Goal: Information Seeking & Learning: Find specific fact

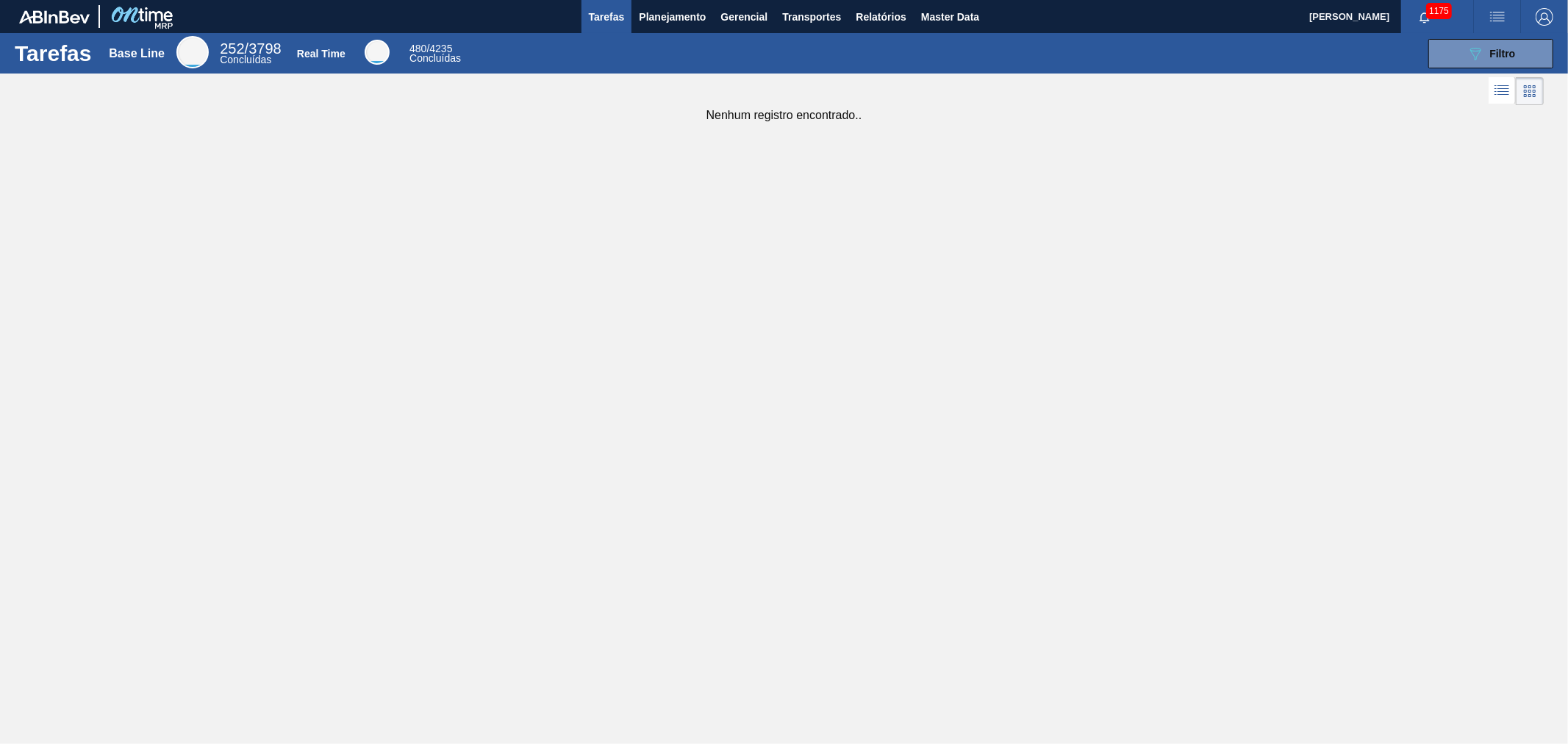
click at [868, 21] on span "Relatórios" at bounding box center [881, 17] width 50 height 17
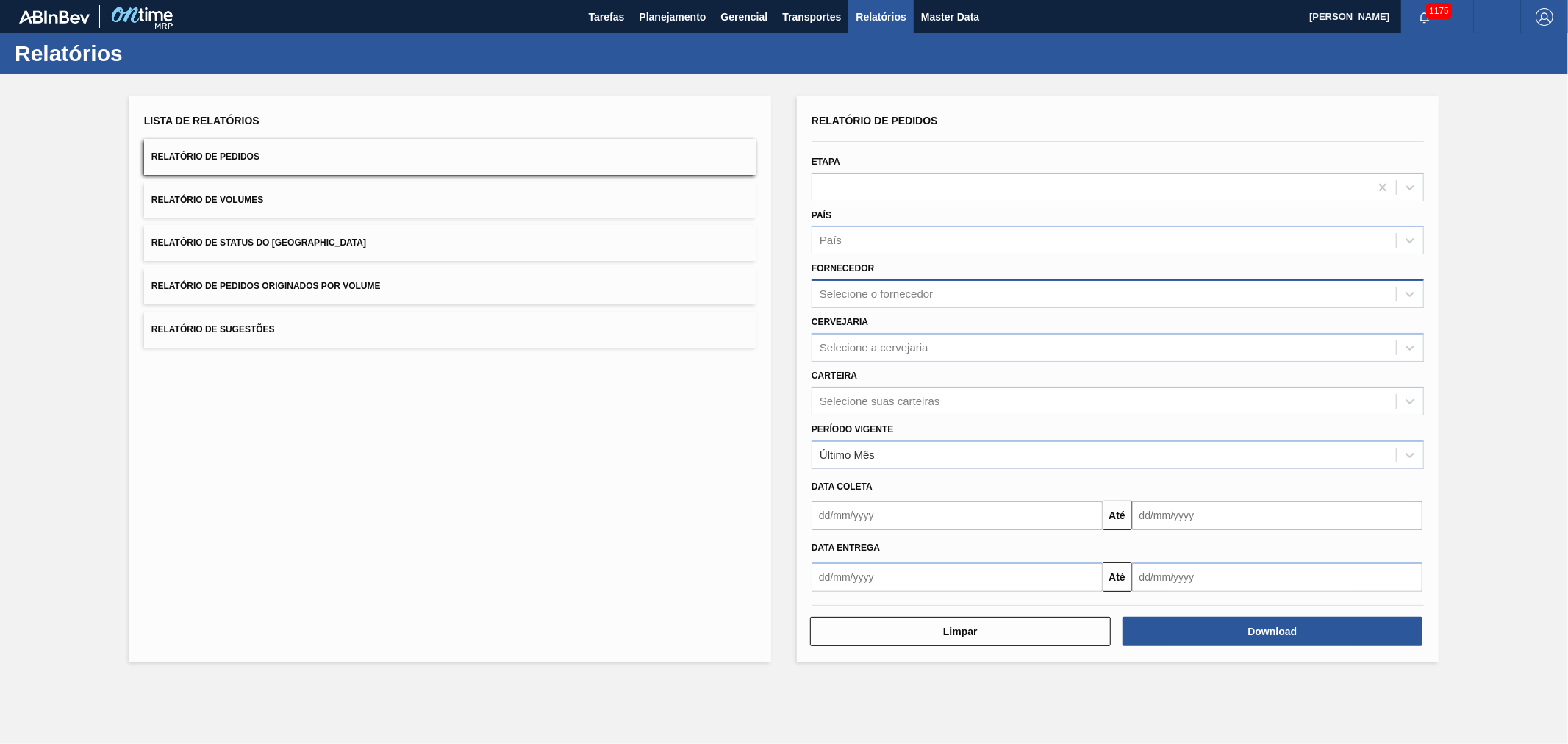
click at [871, 299] on div "Selecione o fornecedor" at bounding box center [1104, 294] width 583 height 21
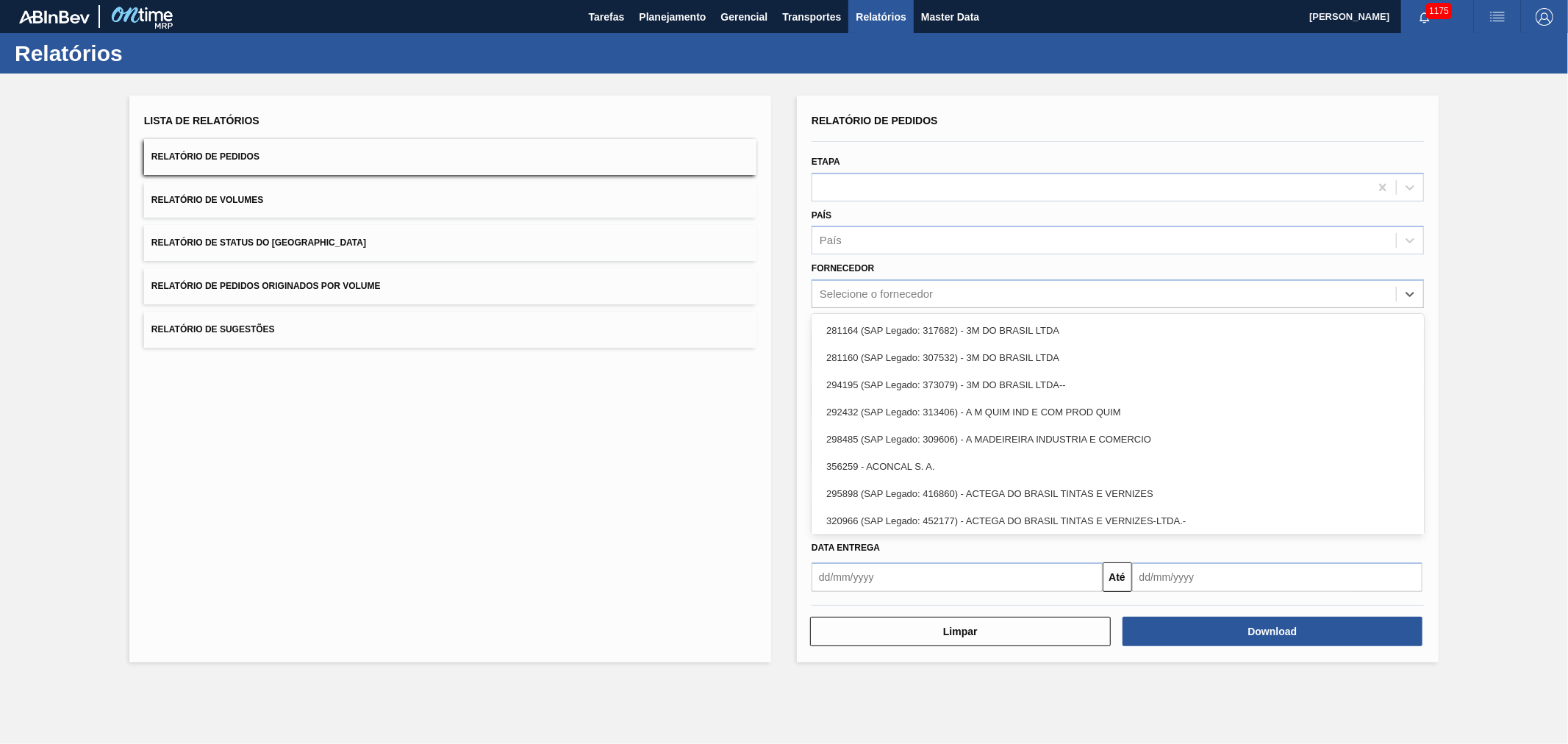
click at [792, 290] on div "Lista de Relatórios Relatório de Pedidos Relatório de Volumes Relatório de Stat…" at bounding box center [784, 378] width 1568 height 607
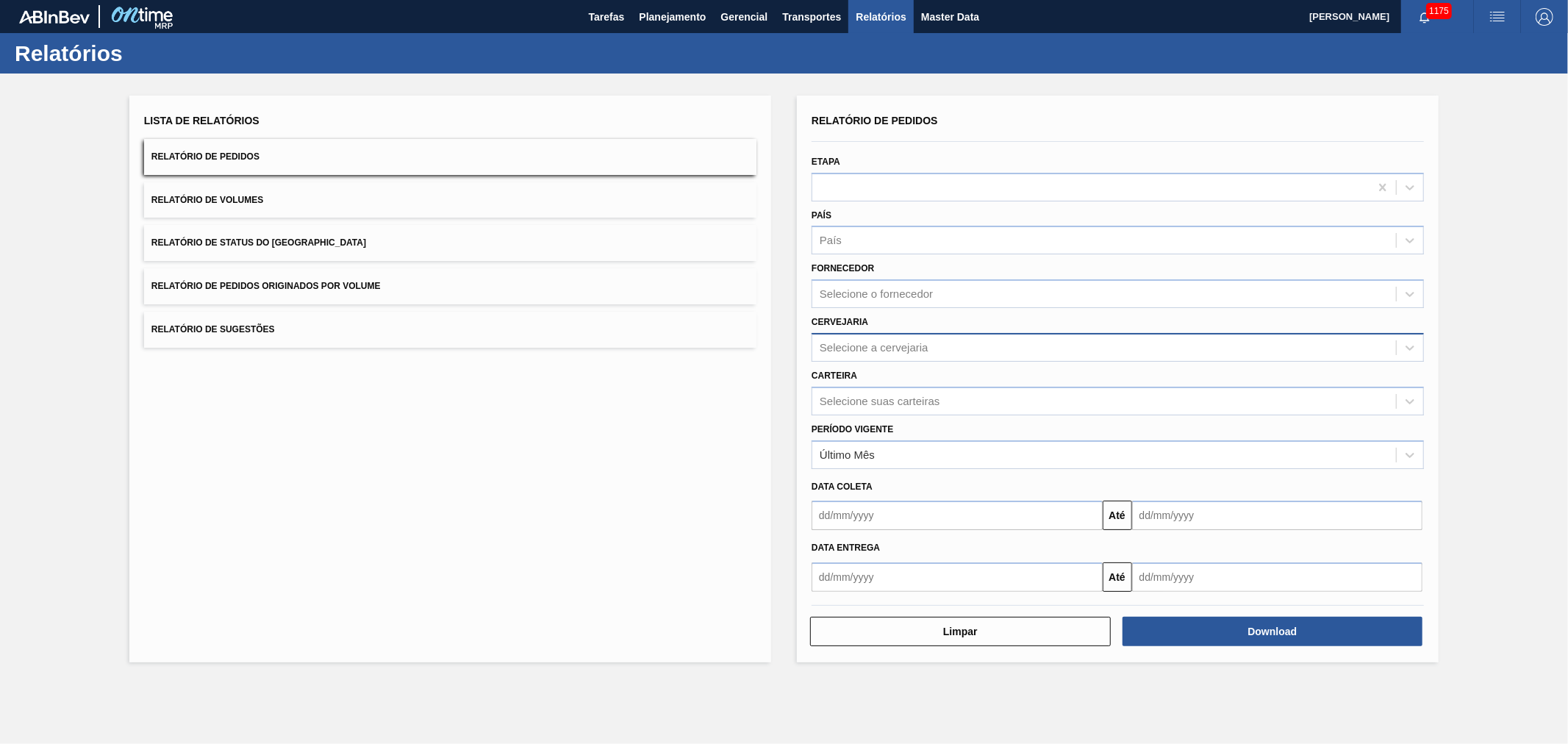
click at [853, 341] on div "Selecione a cervejaria" at bounding box center [873, 347] width 109 height 13
type input "AGU"
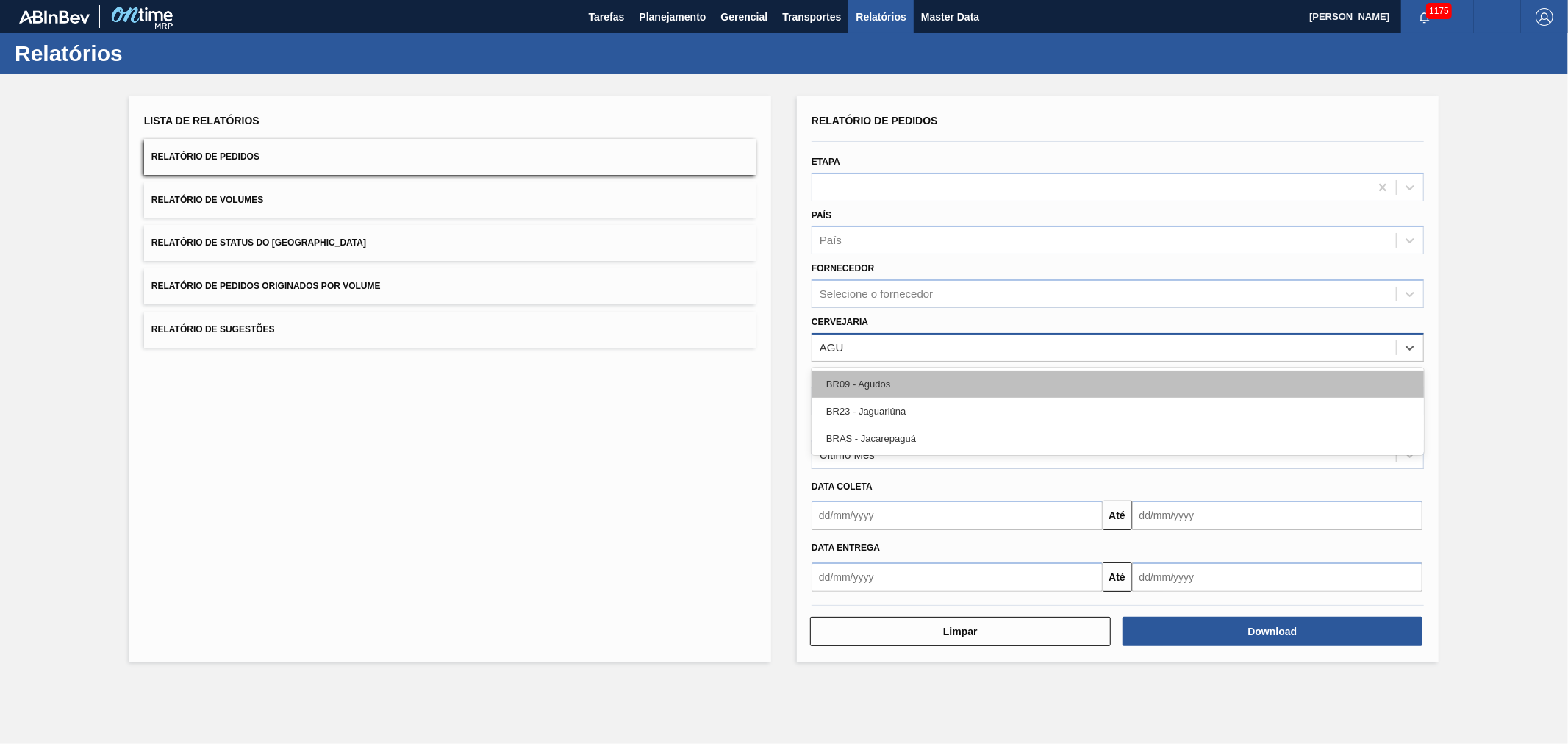
click at [864, 377] on div "BR09 - Agudos" at bounding box center [1117, 384] width 613 height 27
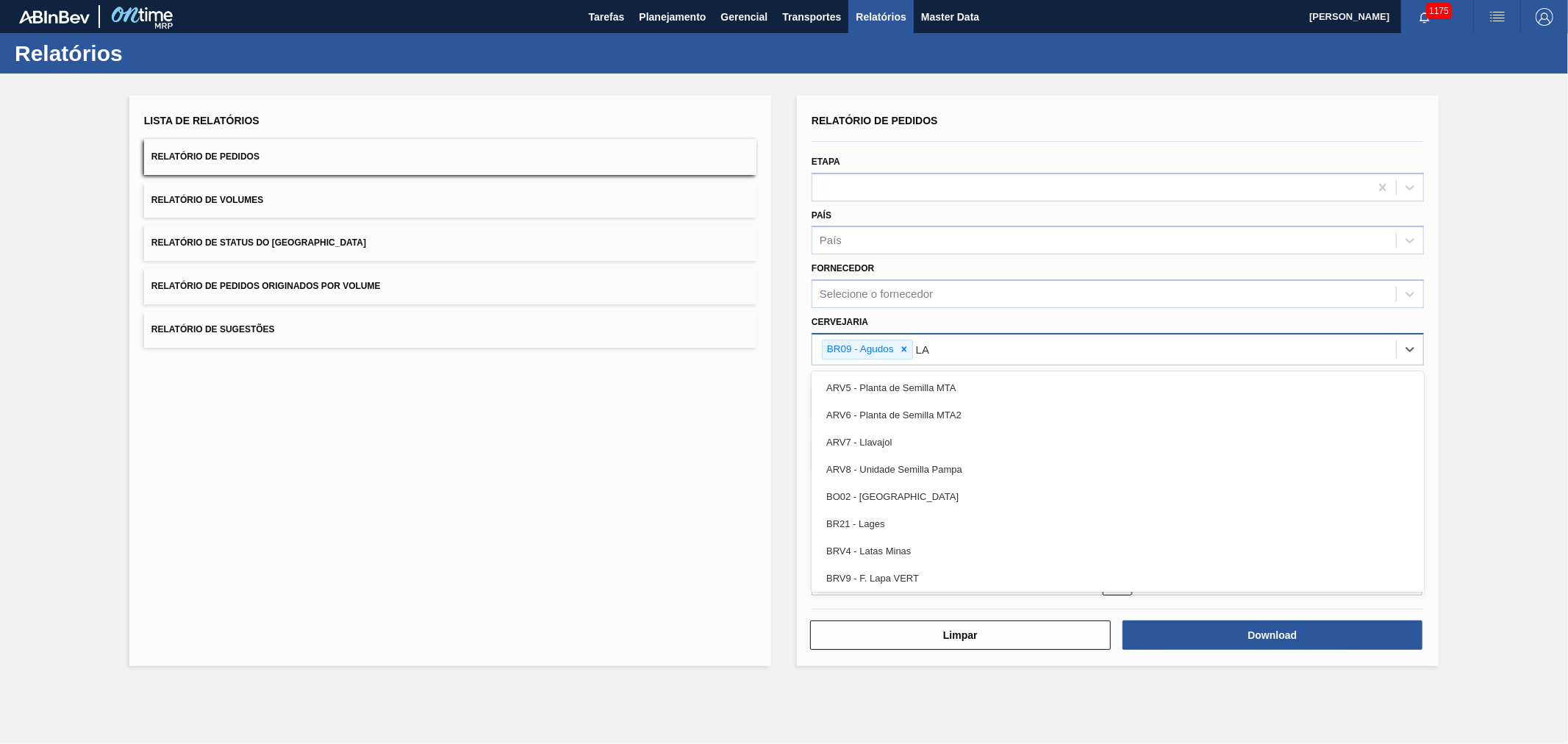
type input "LAG"
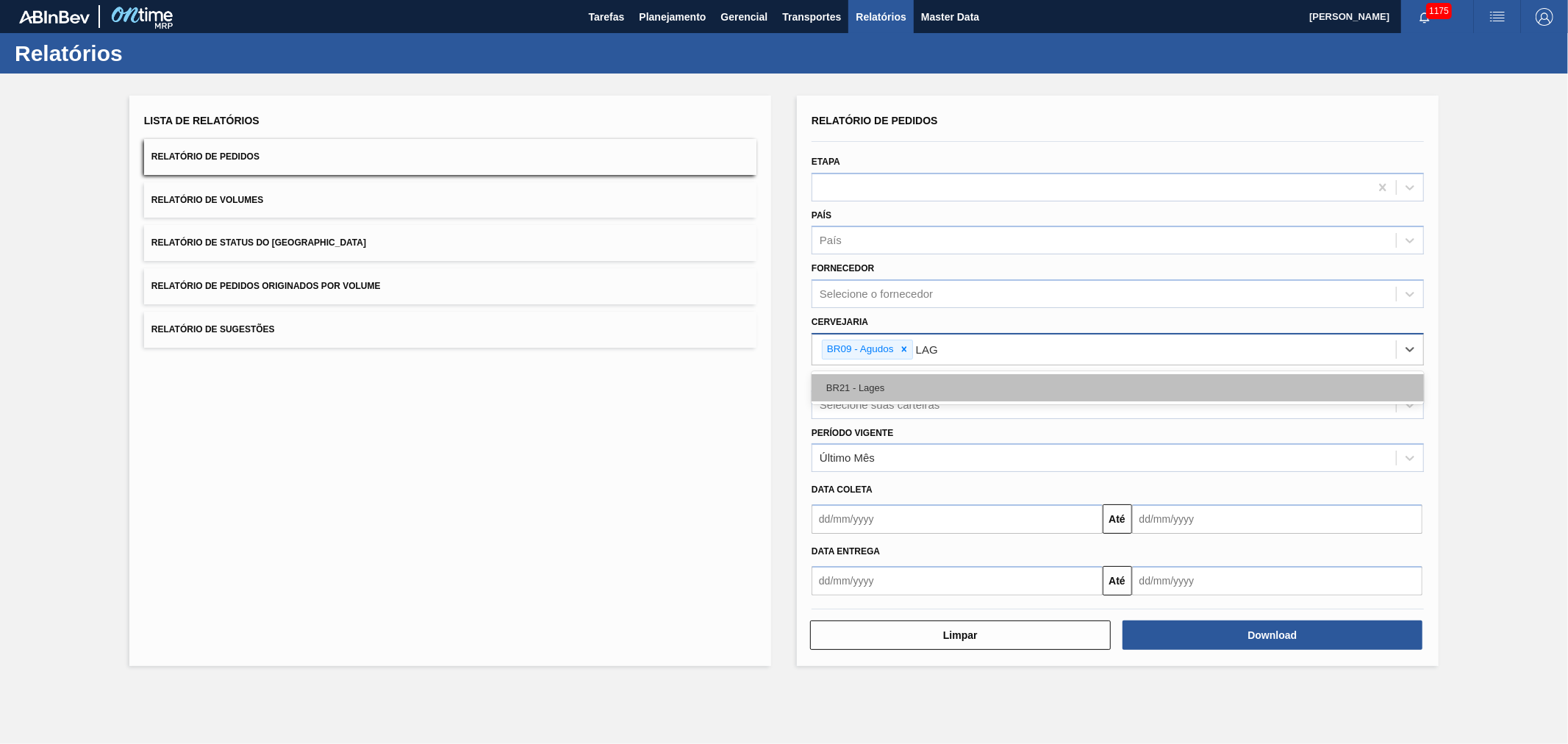
click at [862, 378] on div "BR21 - Lages" at bounding box center [1117, 388] width 613 height 27
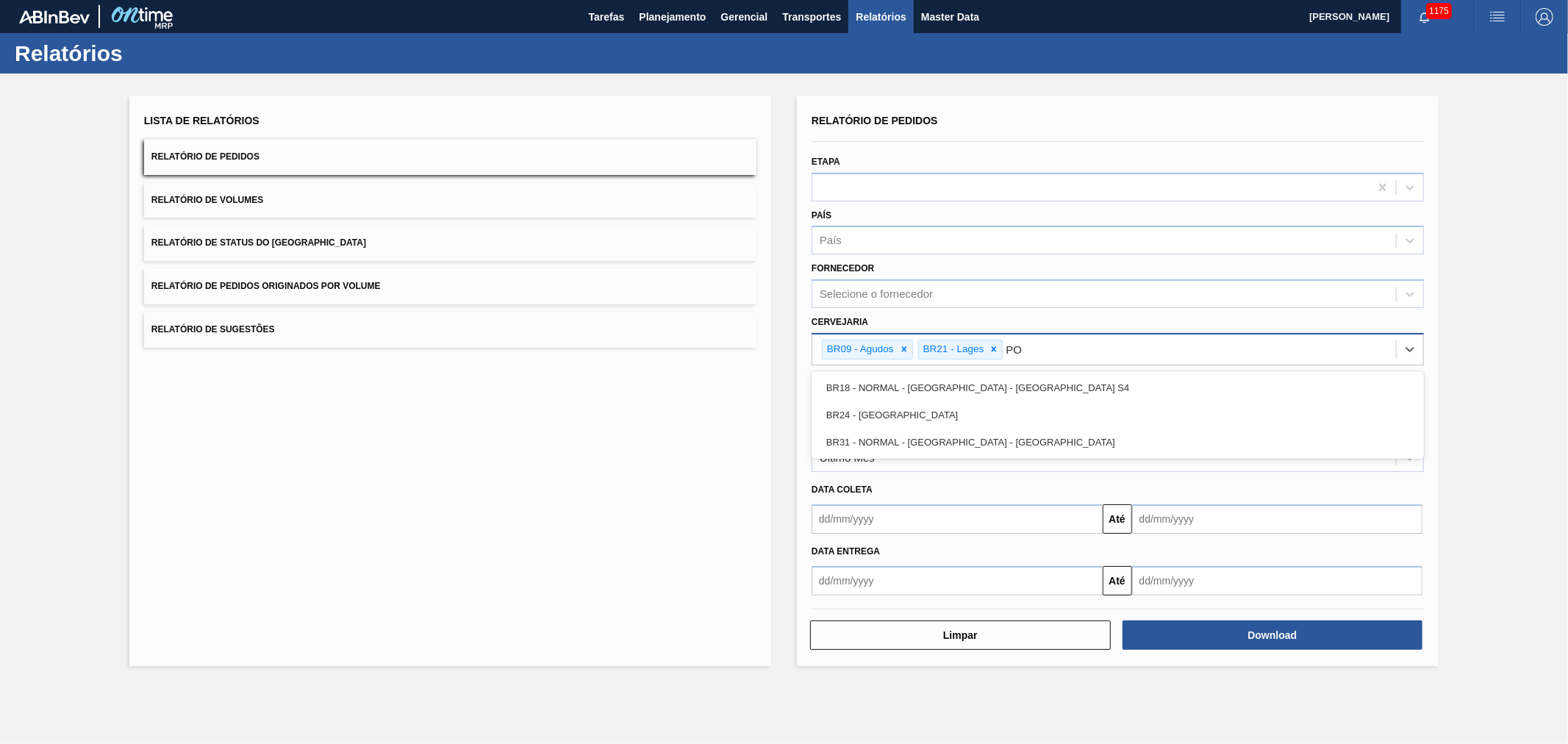
type input "PON"
click at [862, 378] on div "BR24 - [GEOGRAPHIC_DATA]" at bounding box center [1117, 388] width 613 height 27
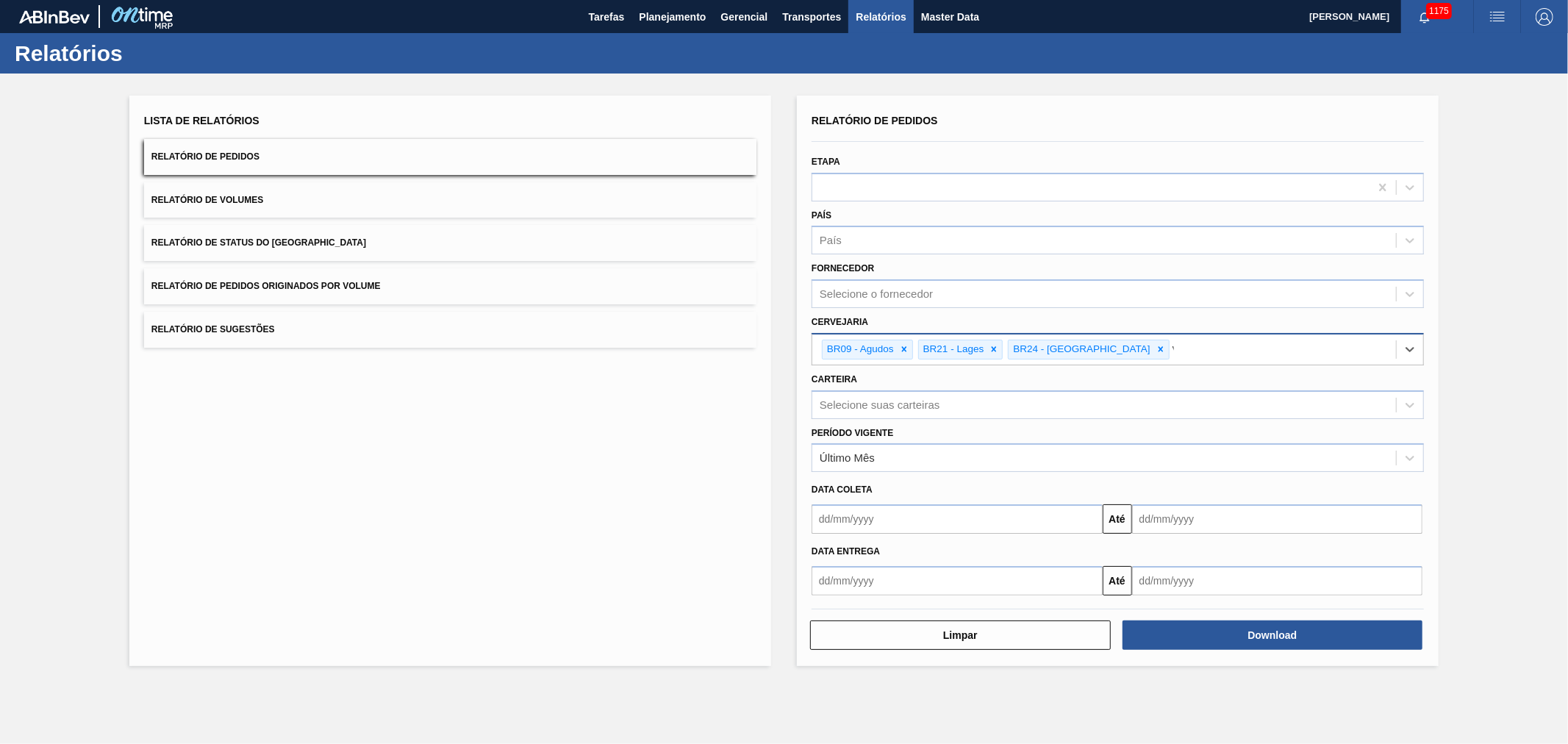
type input "VI"
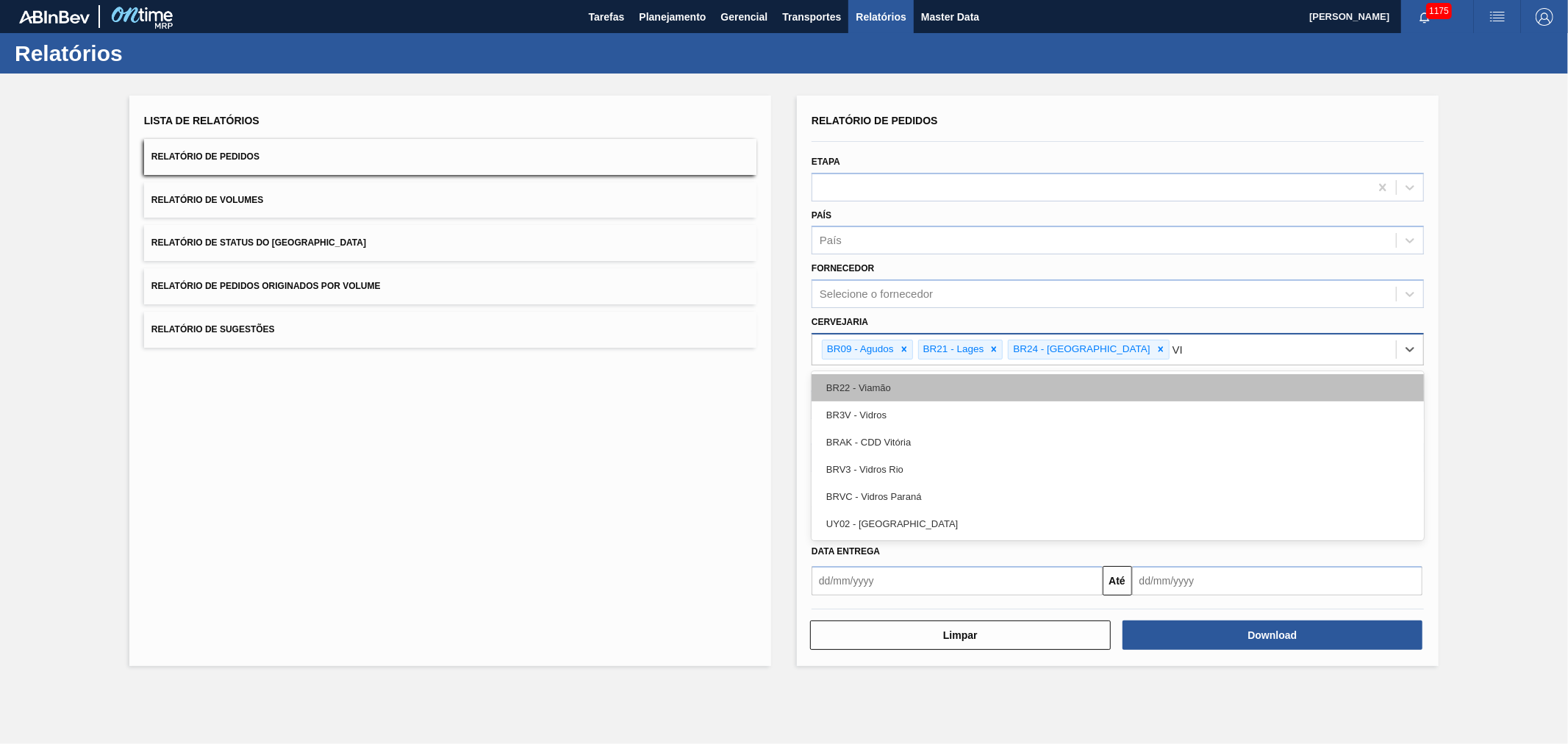
click at [862, 378] on div "BR22 - Viamão" at bounding box center [1117, 388] width 613 height 27
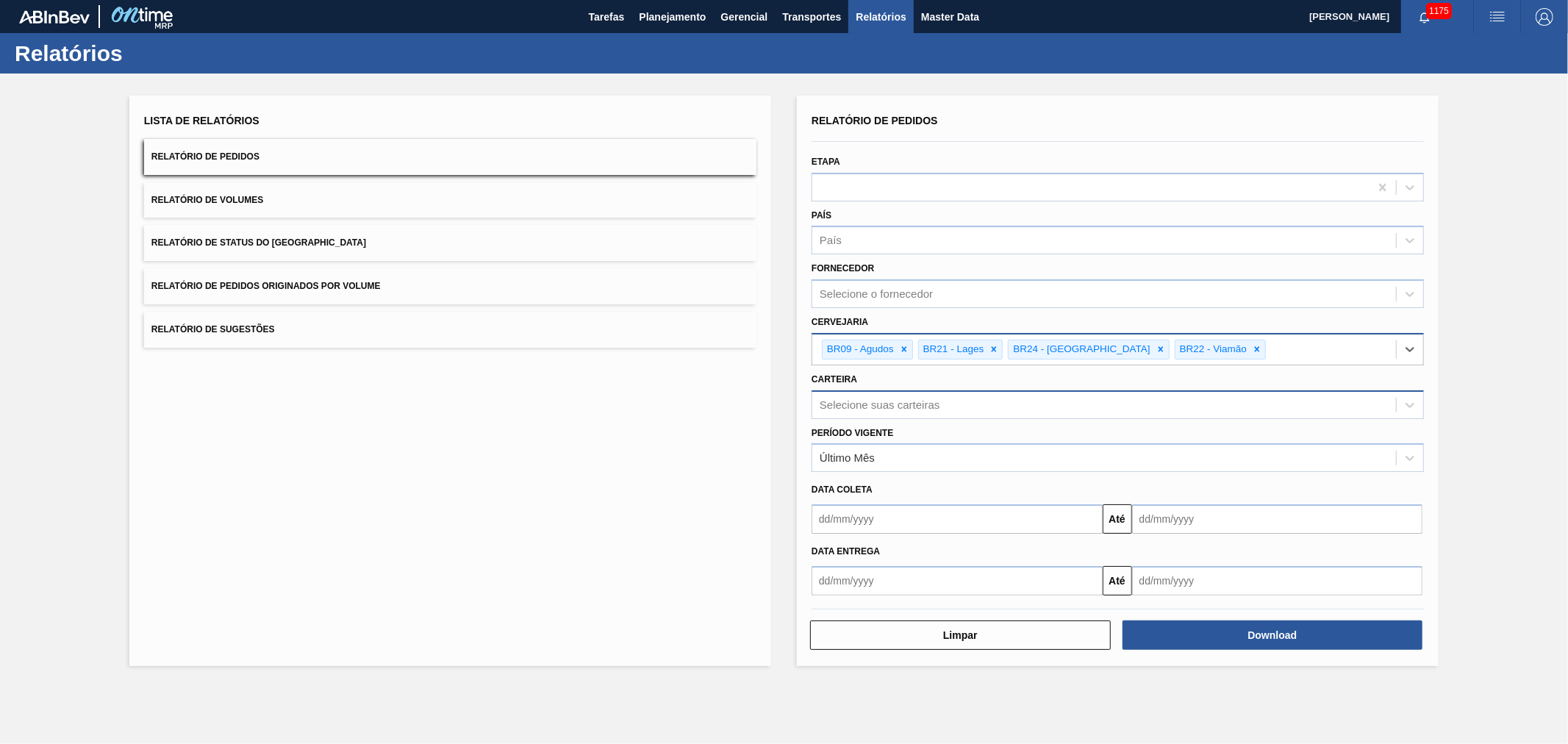
click at [888, 409] on div "Selecione suas carteiras" at bounding box center [1104, 405] width 583 height 21
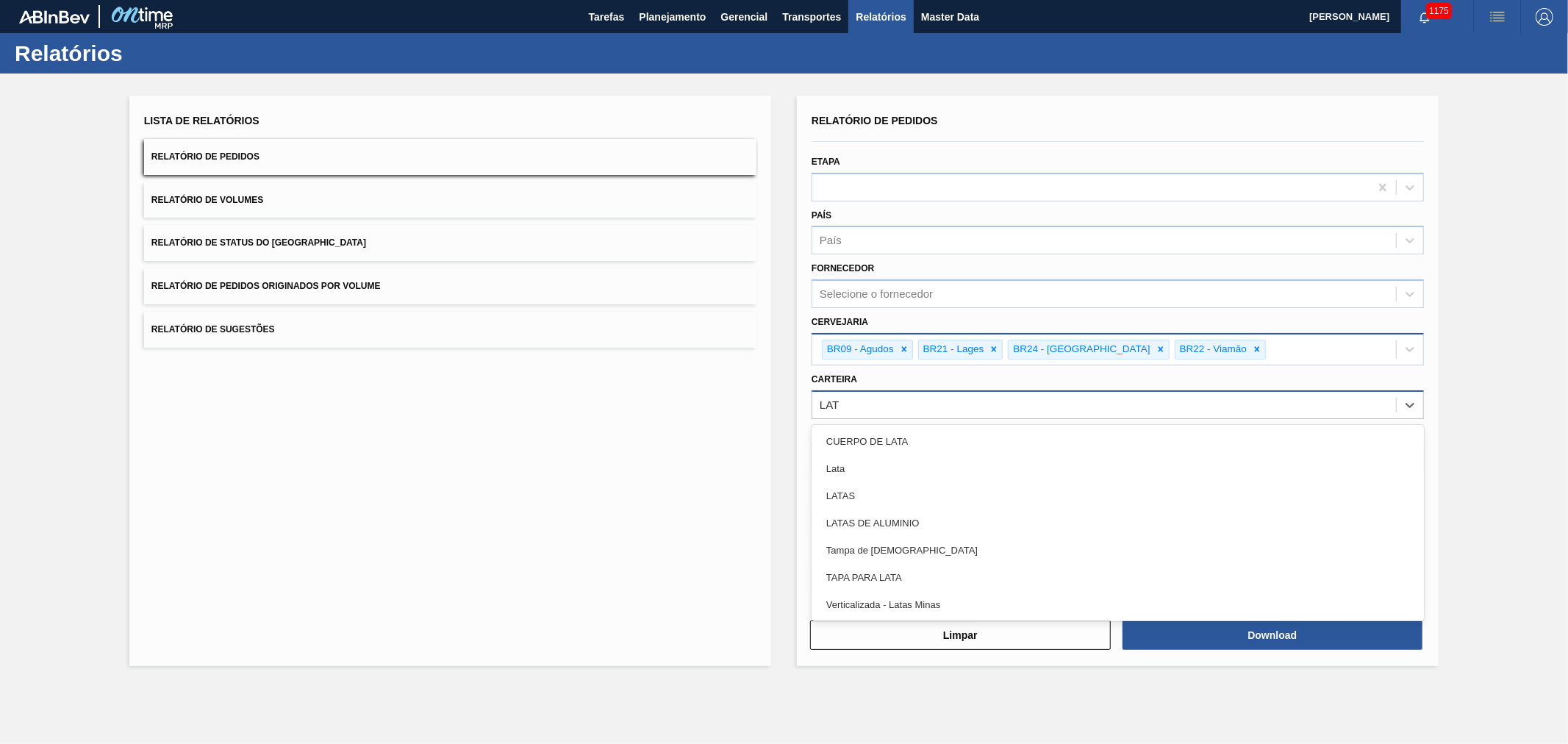
type input "LATA"
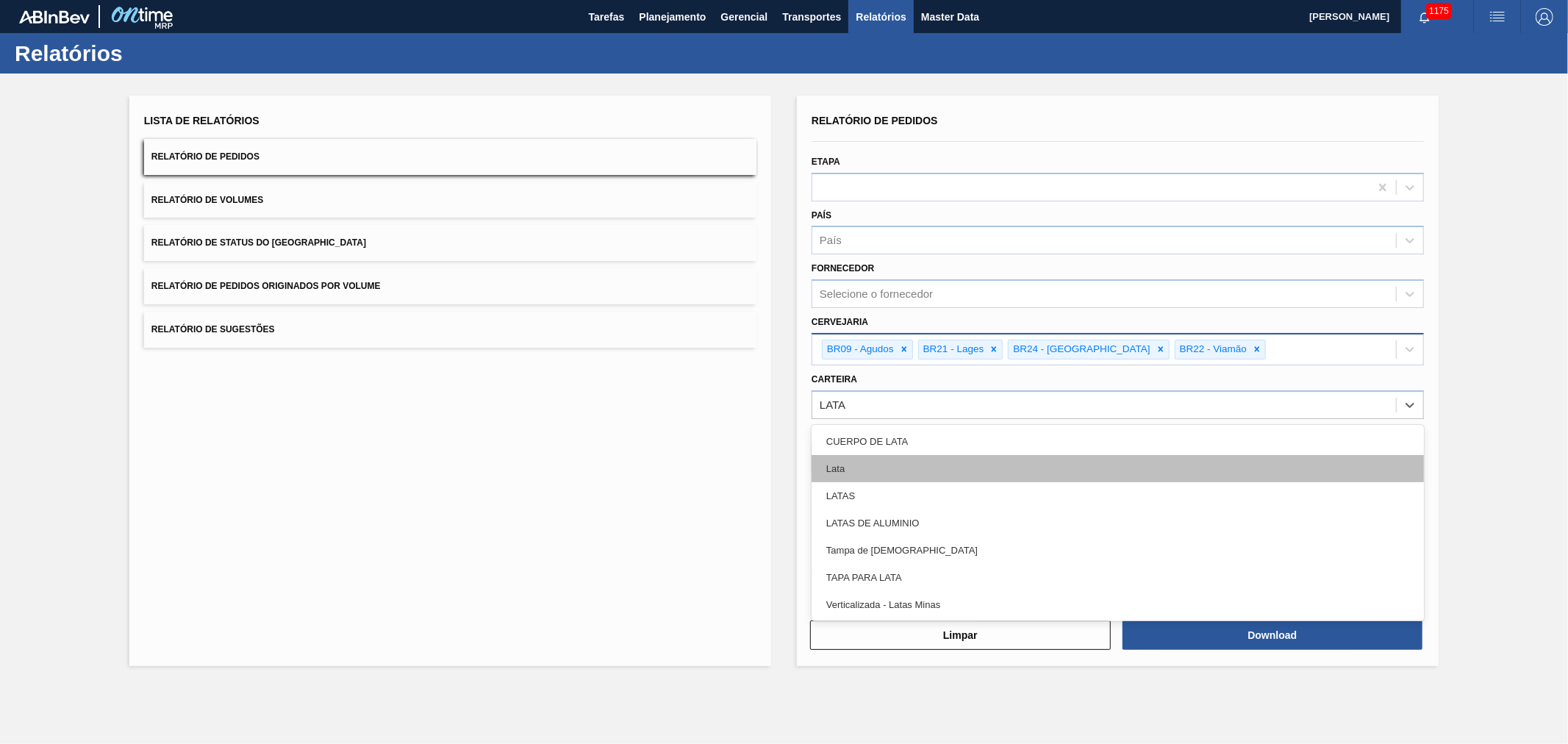
click at [846, 466] on div "Lata" at bounding box center [1117, 469] width 613 height 27
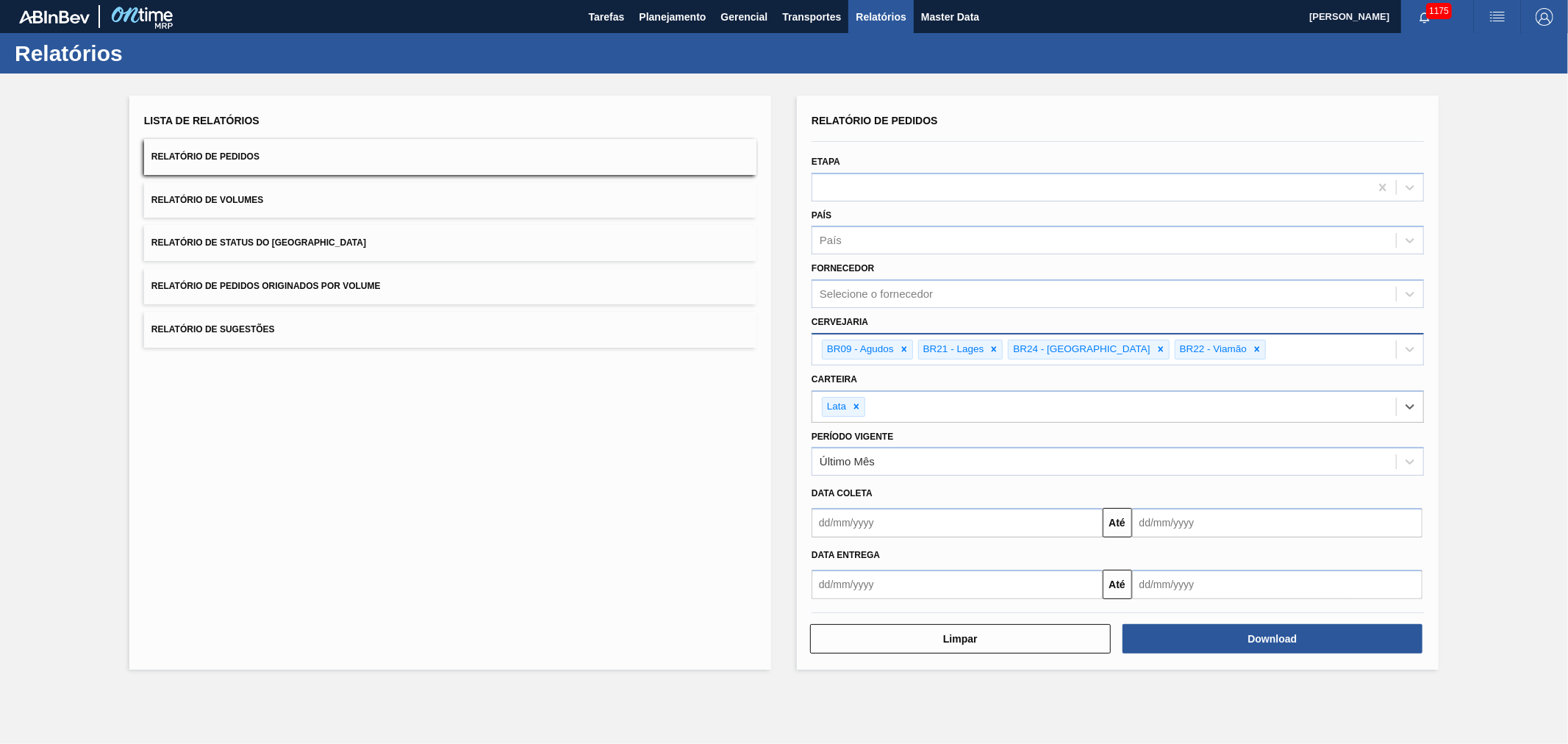
click at [865, 513] on input "text" at bounding box center [957, 522] width 291 height 29
click at [826, 556] on button "Previous Month" at bounding box center [824, 558] width 10 height 10
click at [856, 601] on div "1" at bounding box center [853, 605] width 20 height 20
type input "[DATE]"
click at [1237, 634] on button "Download" at bounding box center [1273, 638] width 300 height 29
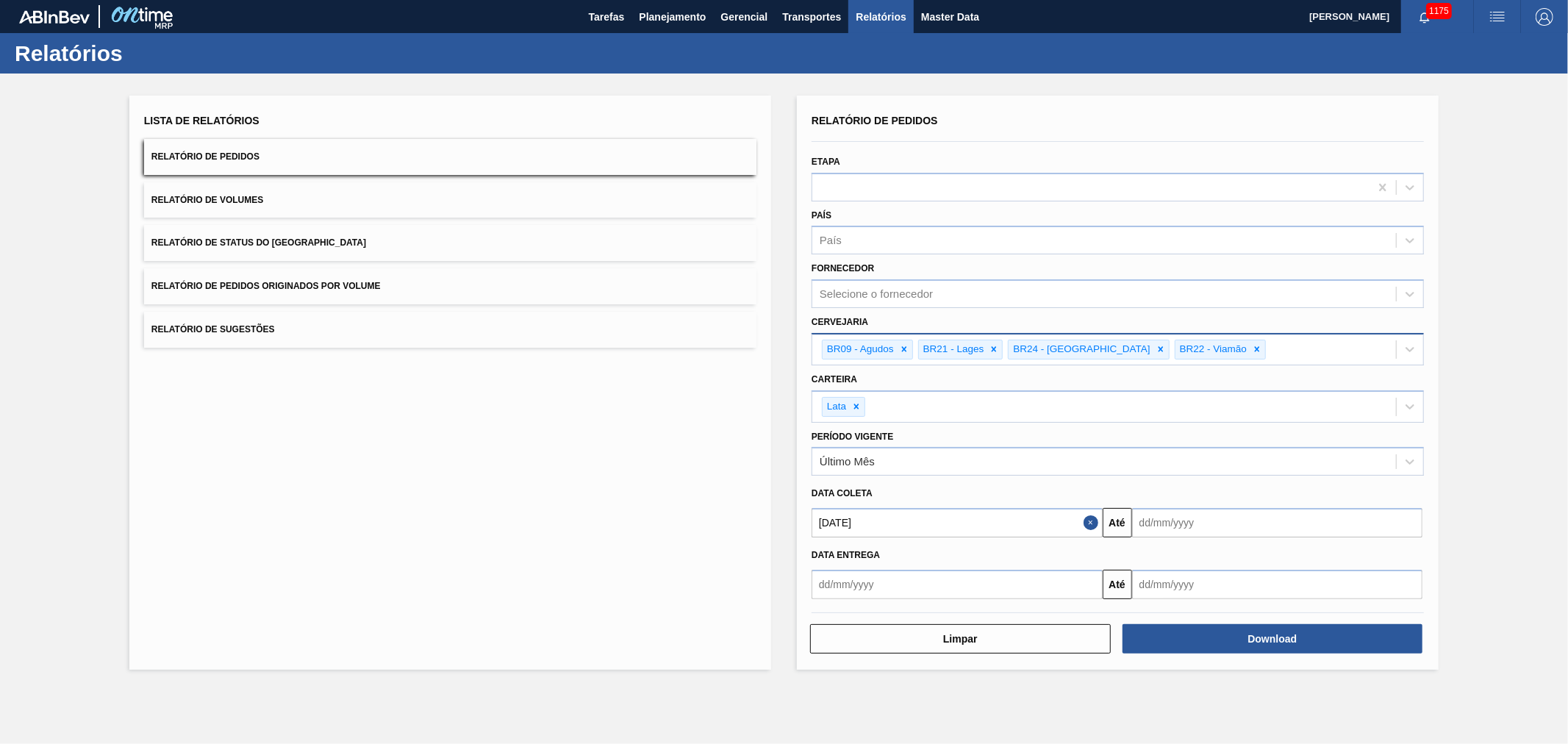
click at [363, 201] on button "Relatório de Volumes" at bounding box center [450, 200] width 613 height 36
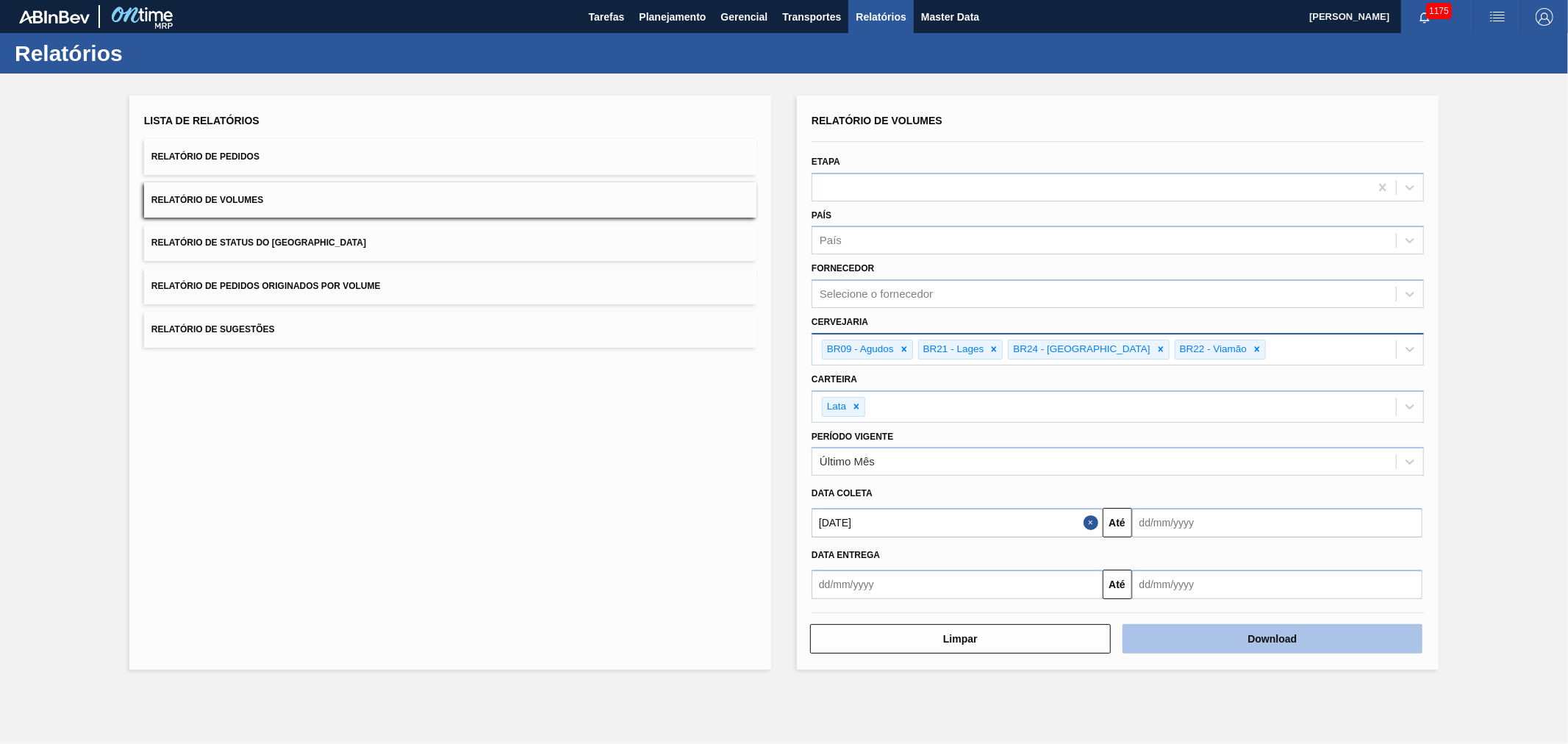
click at [1246, 634] on button "Download" at bounding box center [1273, 638] width 300 height 29
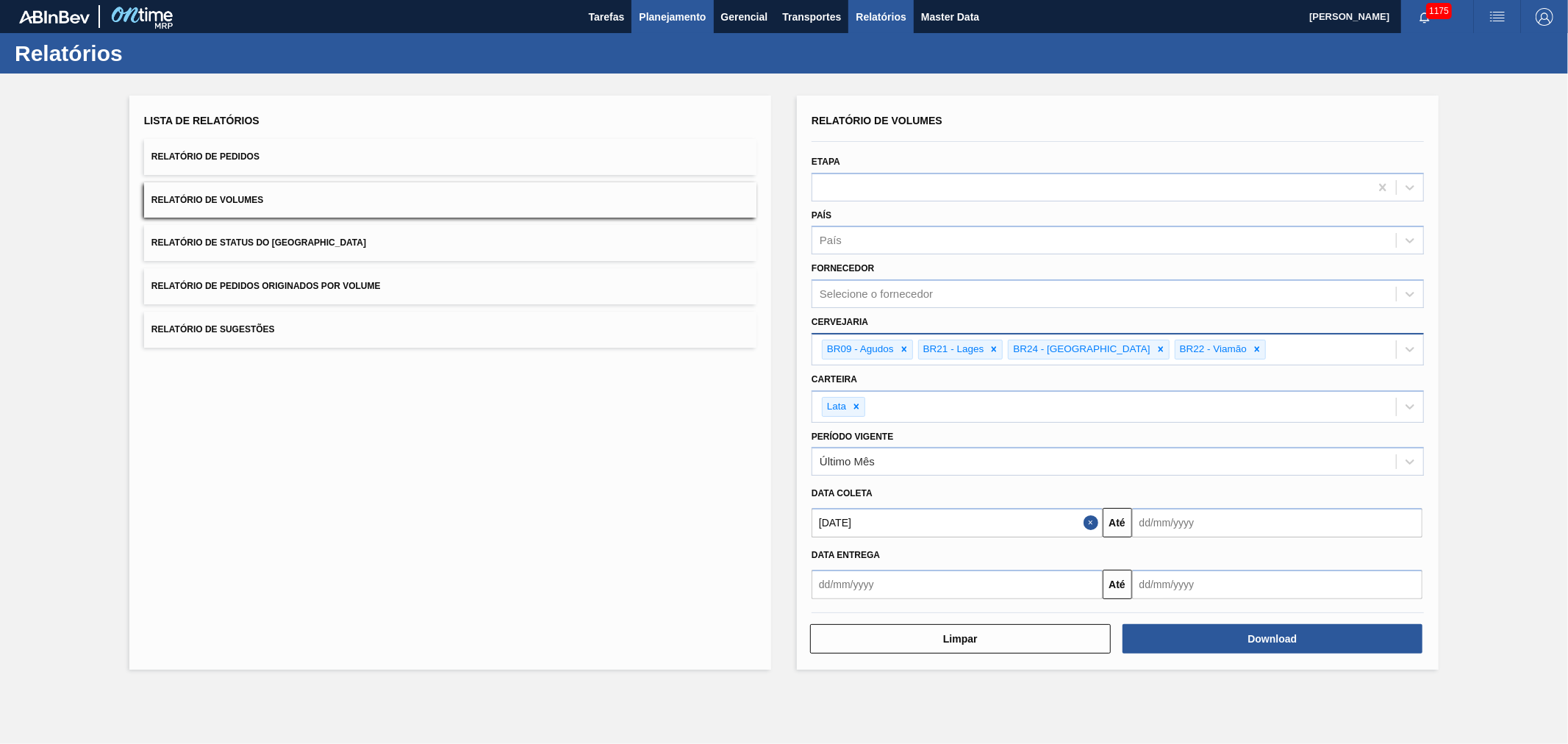
click at [675, 15] on span "Planejamento" at bounding box center [672, 17] width 67 height 17
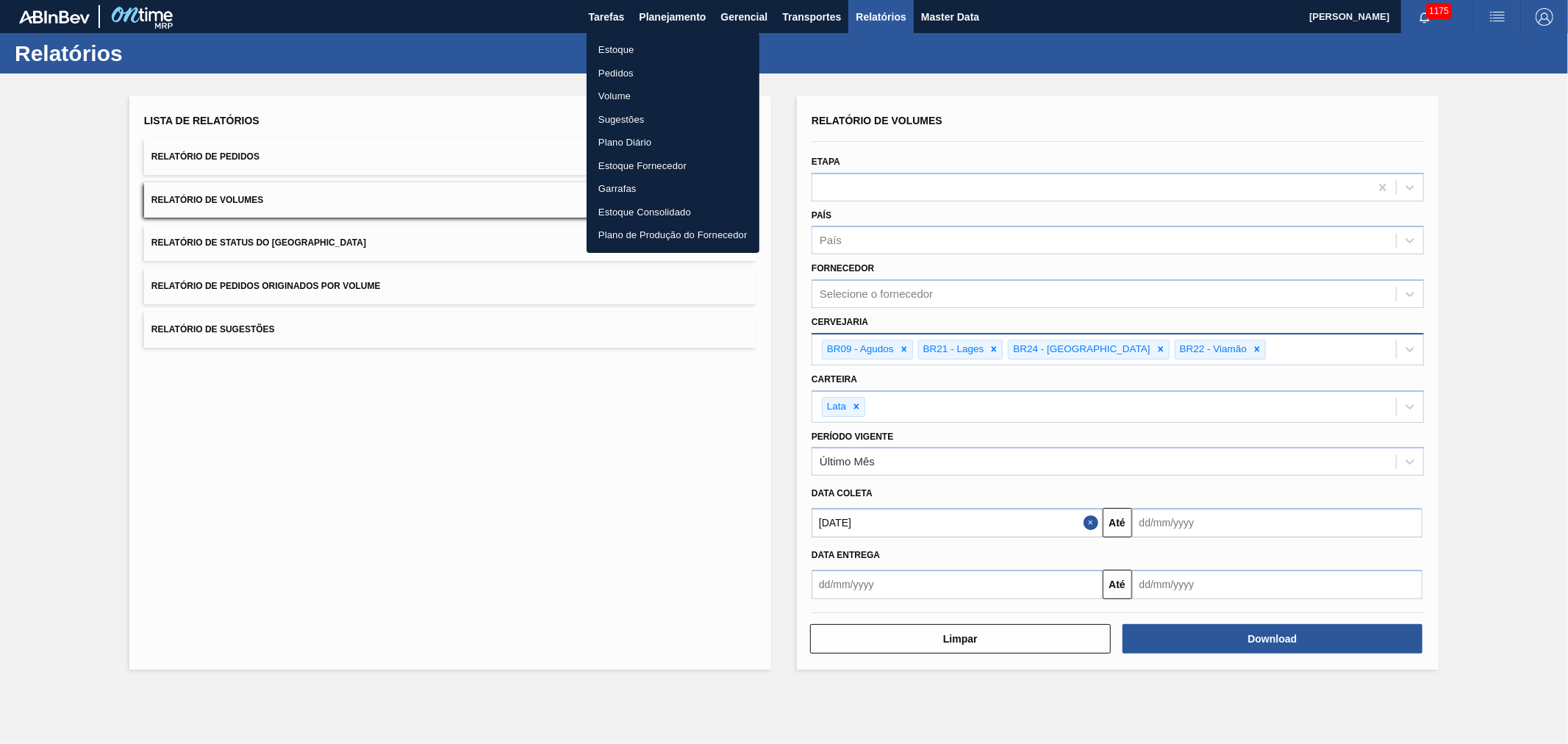
click at [621, 37] on ul "Estoque Pedidos Volume Sugestões Plano Diário Estoque Fornecedor Garrafas Estoq…" at bounding box center [672, 143] width 172 height 221
click at [621, 45] on li "Estoque" at bounding box center [672, 50] width 172 height 24
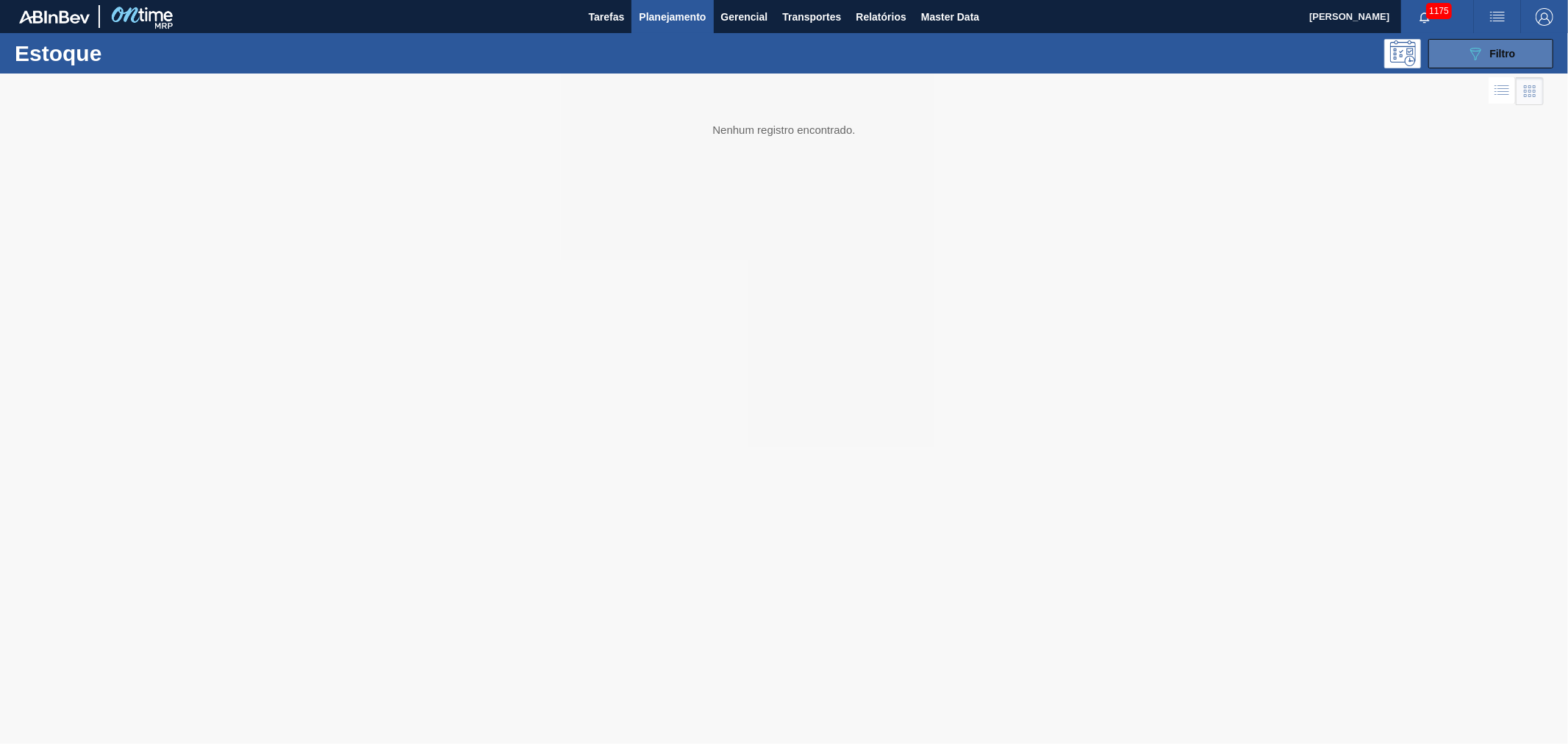
click at [1509, 57] on span "Filtro" at bounding box center [1503, 53] width 25 height 12
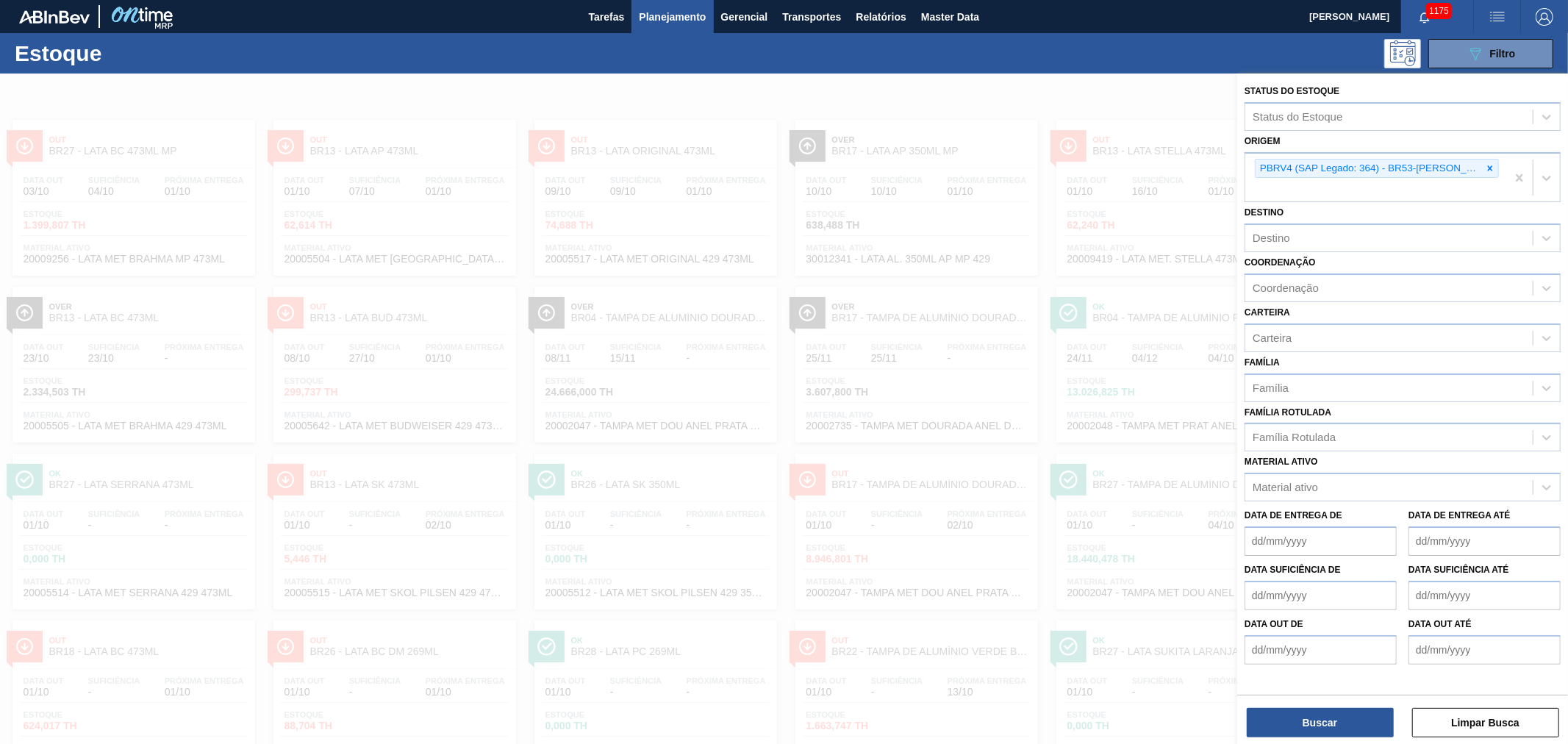
click at [1488, 165] on icon at bounding box center [1490, 168] width 5 height 5
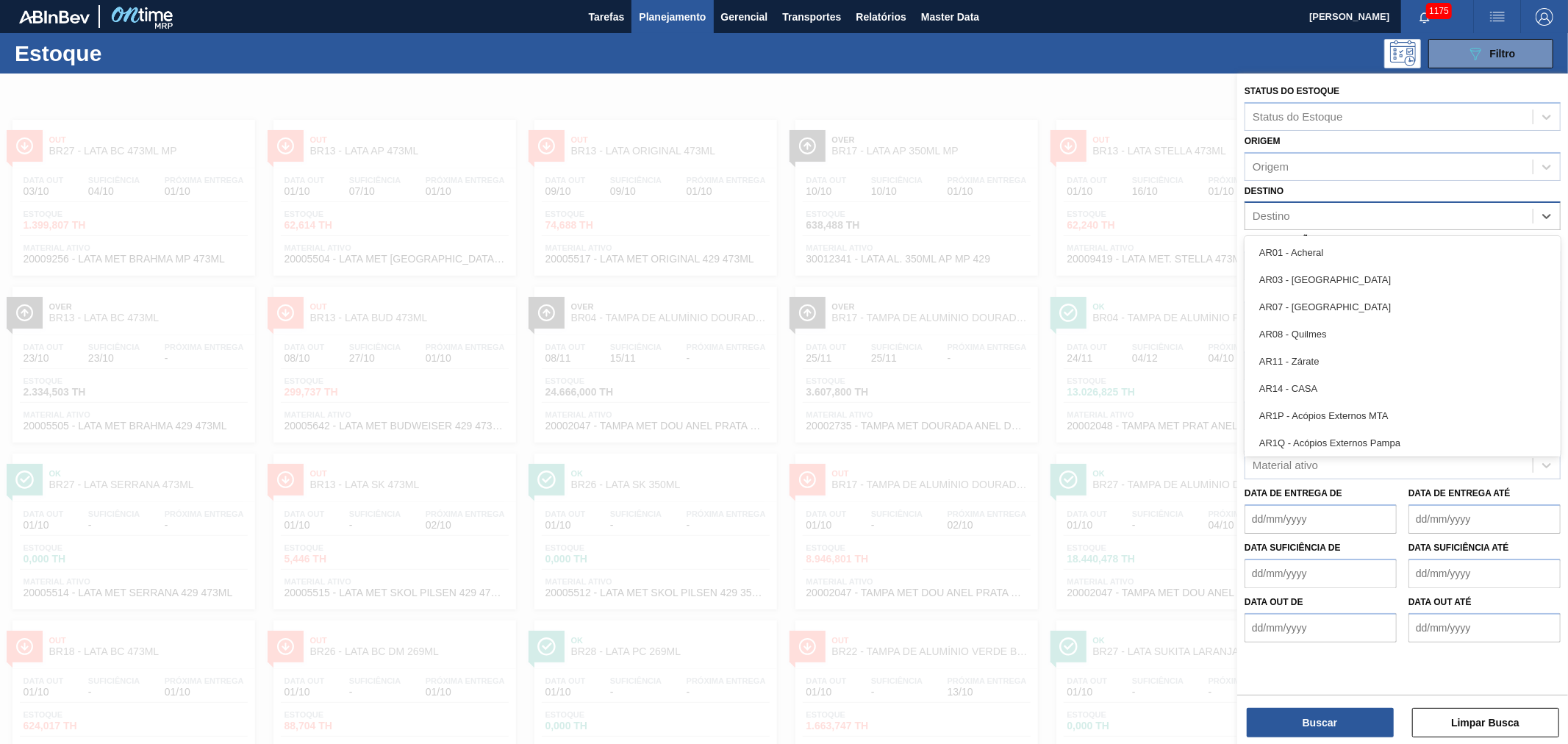
click at [1297, 211] on div "Destino" at bounding box center [1389, 216] width 288 height 21
type input "JAC"
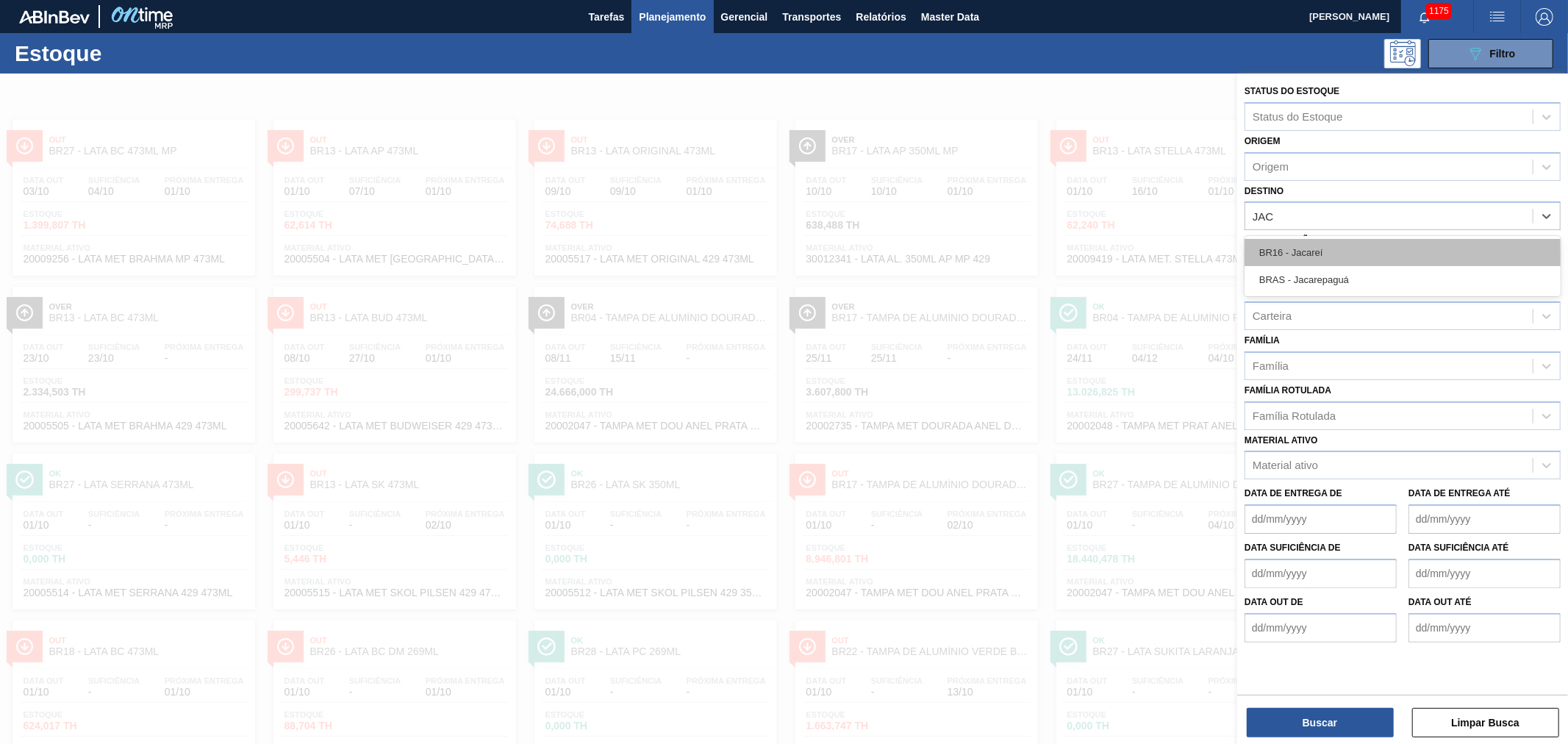
click at [1334, 260] on div "BR16 - Jacareí" at bounding box center [1403, 253] width 316 height 27
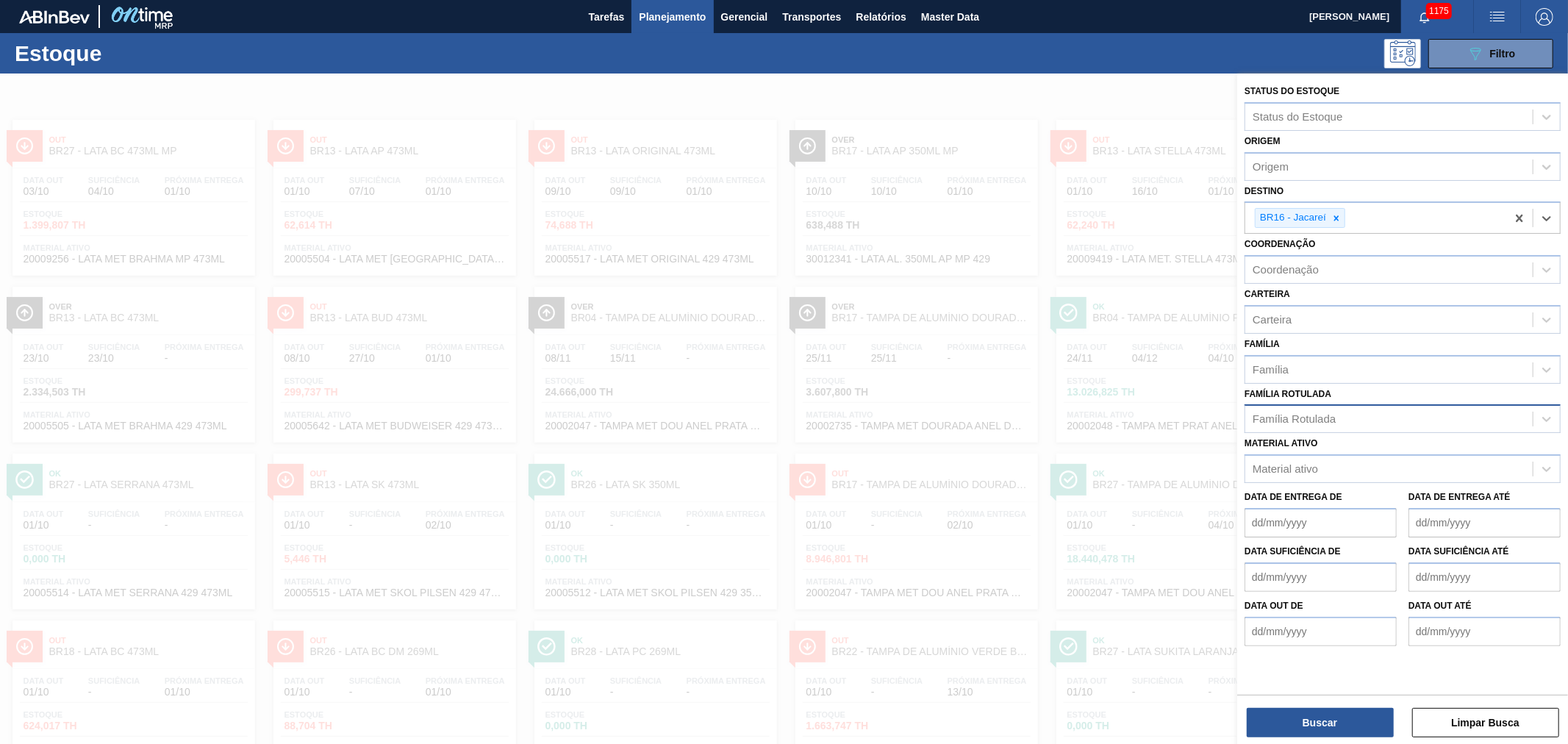
click at [1299, 413] on div "Família Rotulada" at bounding box center [1294, 420] width 83 height 13
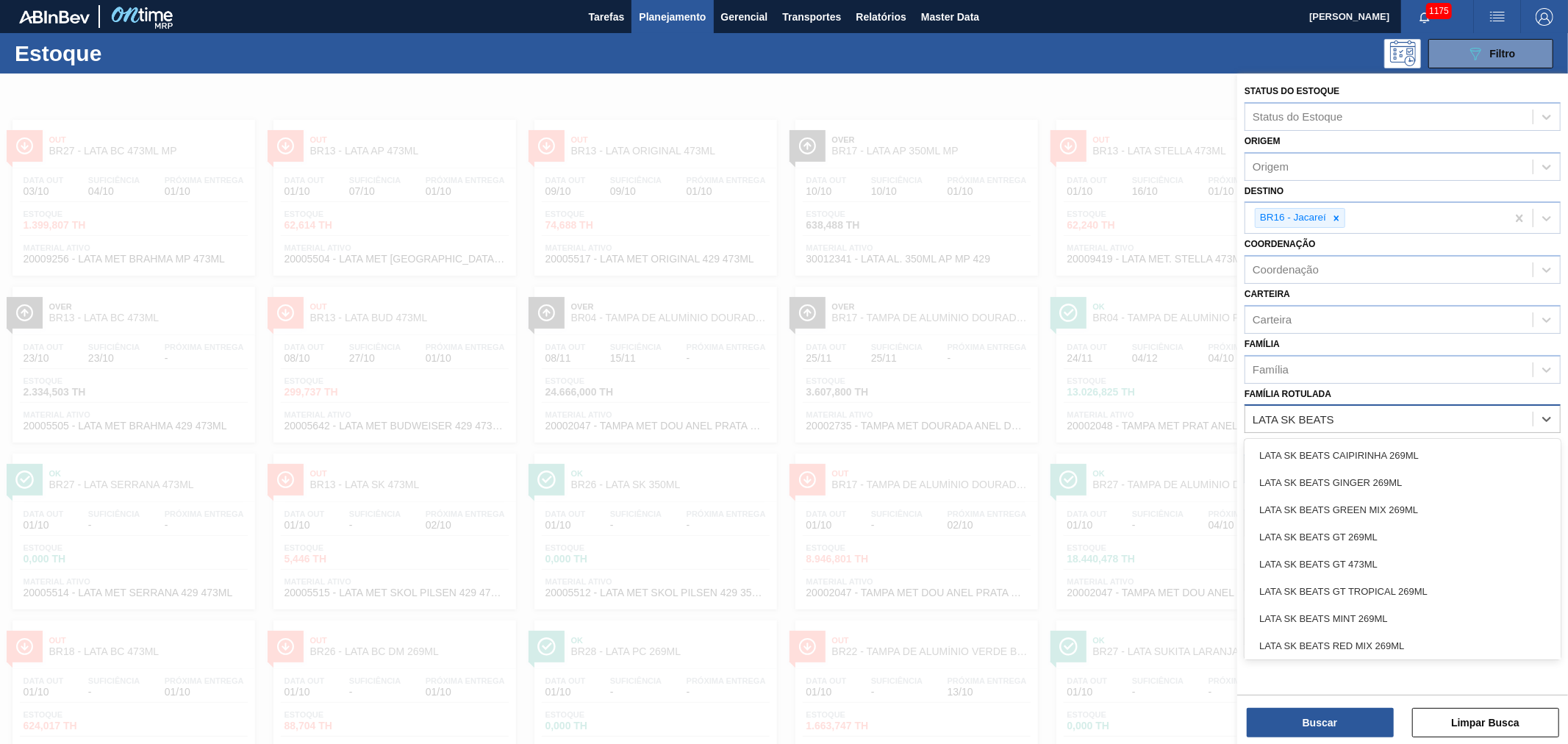
type Rotulada "LATA SK BEATS G"
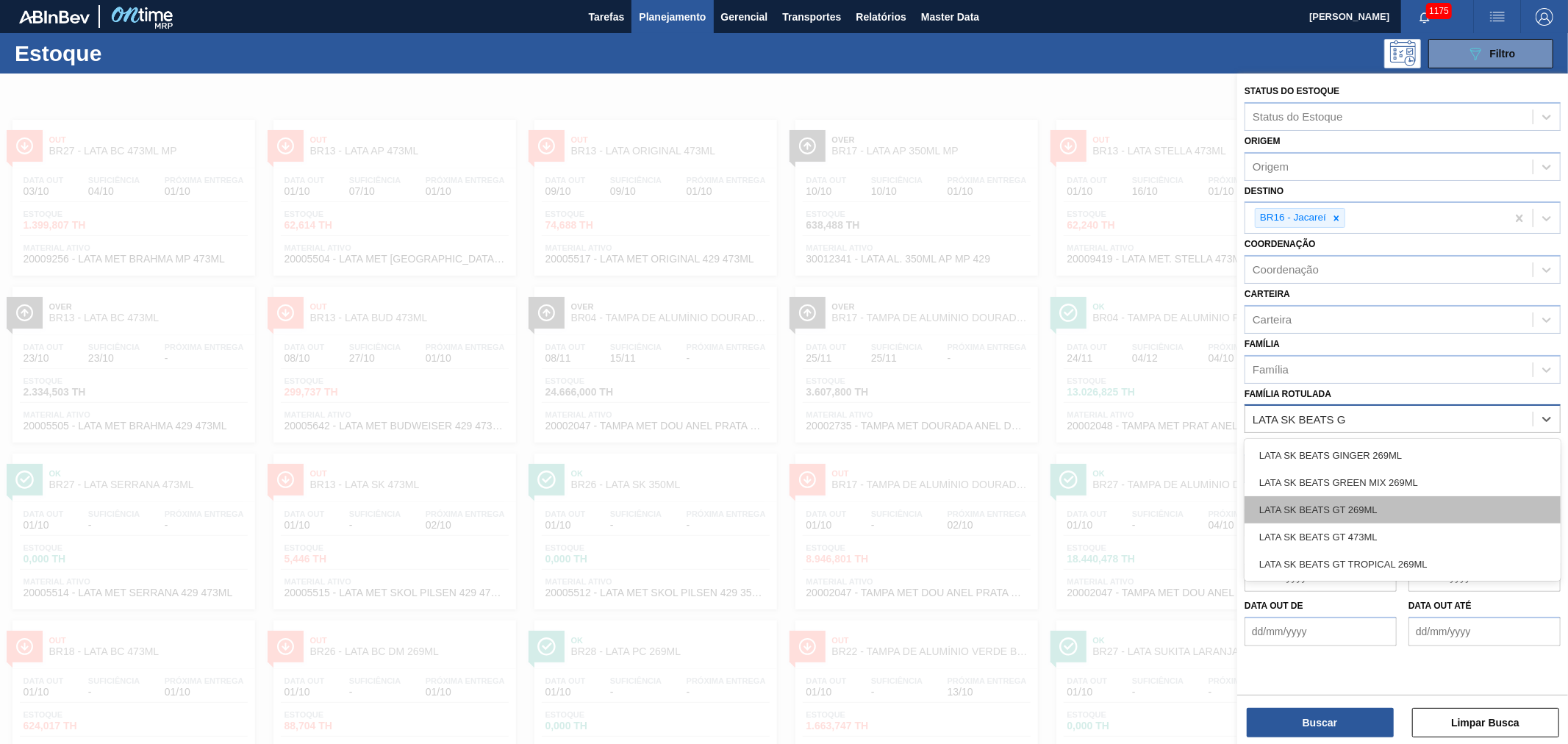
click at [1366, 509] on div "LATA SK BEATS GT 269ML" at bounding box center [1403, 510] width 316 height 27
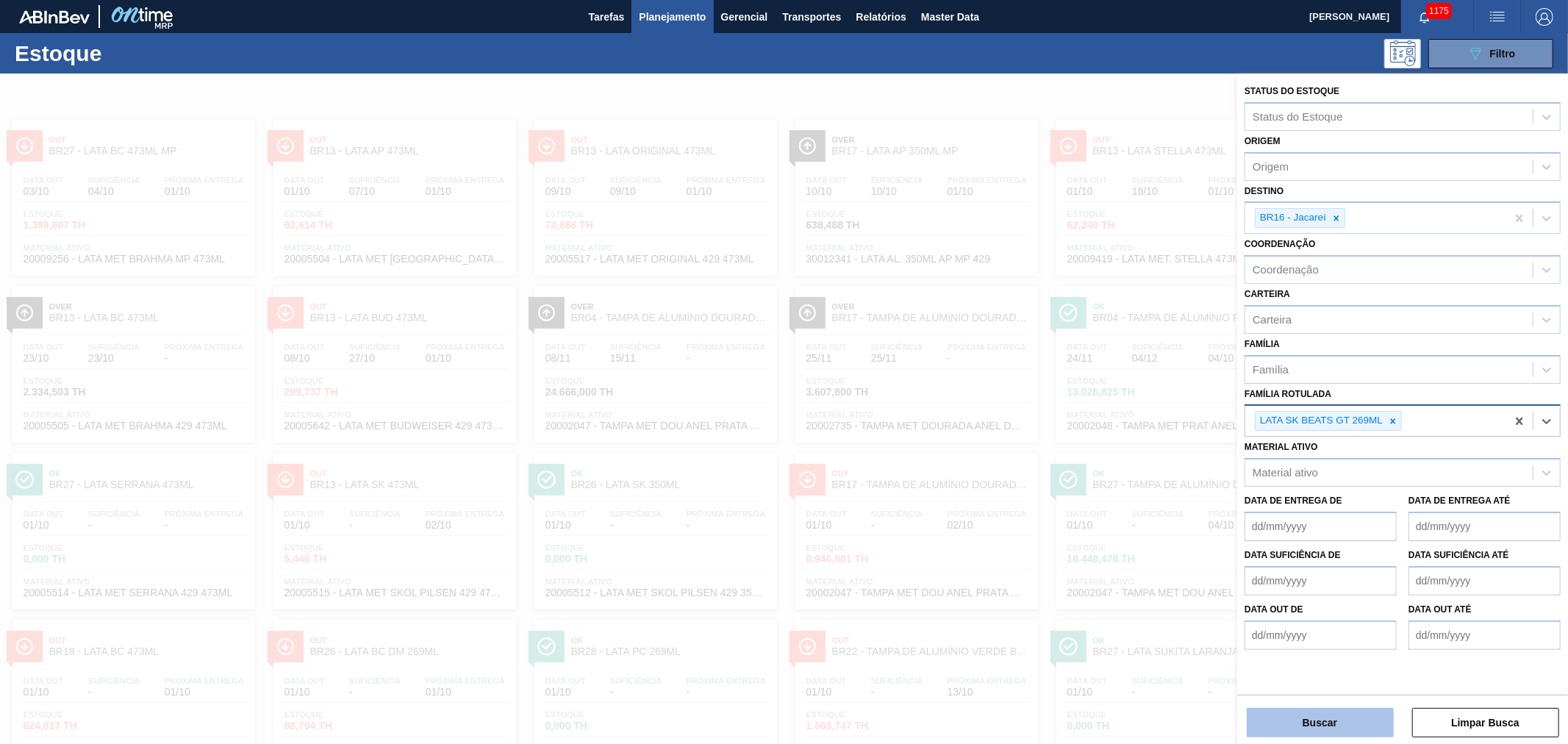
click at [1347, 719] on button "Buscar" at bounding box center [1320, 723] width 147 height 29
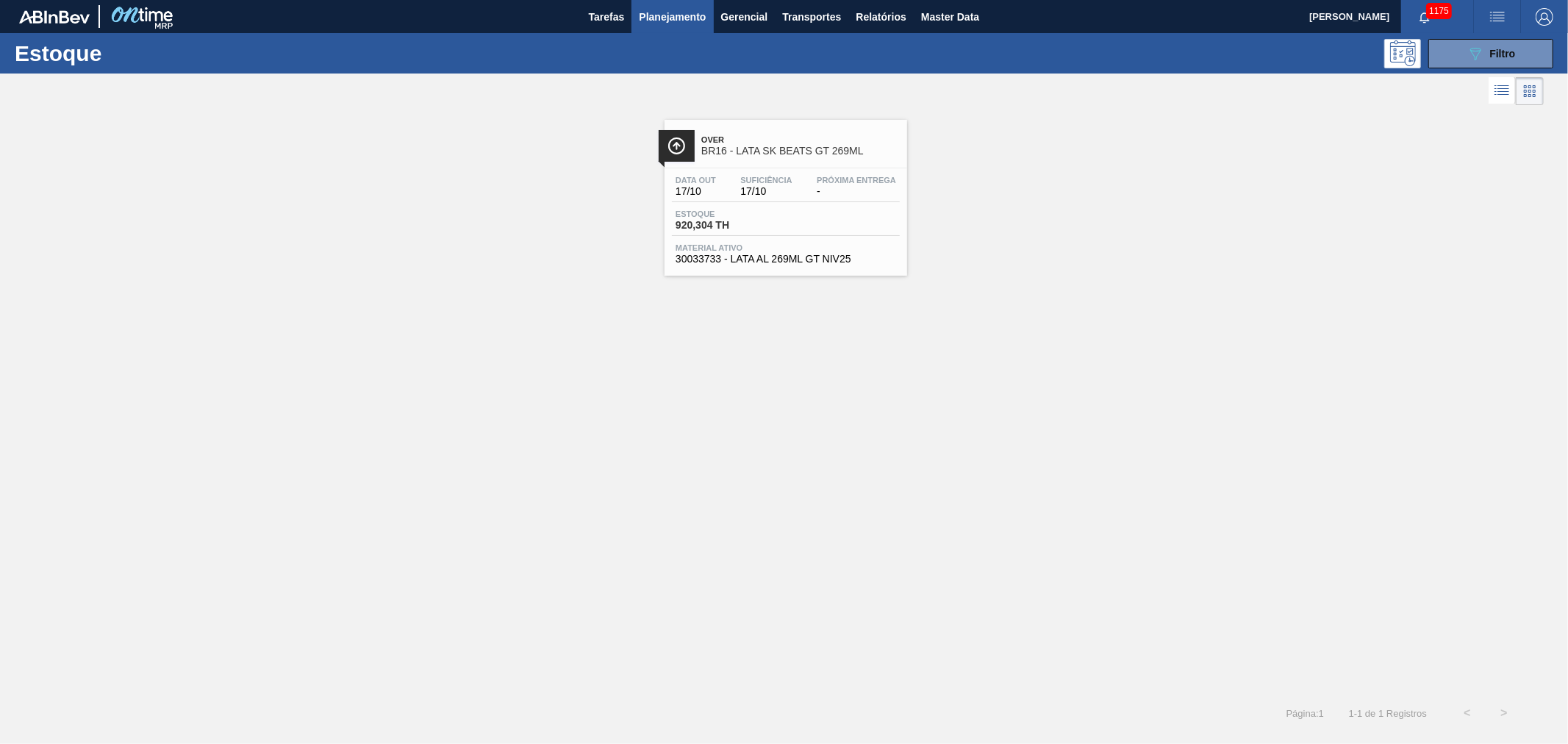
click at [782, 145] on span "BR16 - LATA SK BEATS GT 269ML" at bounding box center [800, 151] width 199 height 11
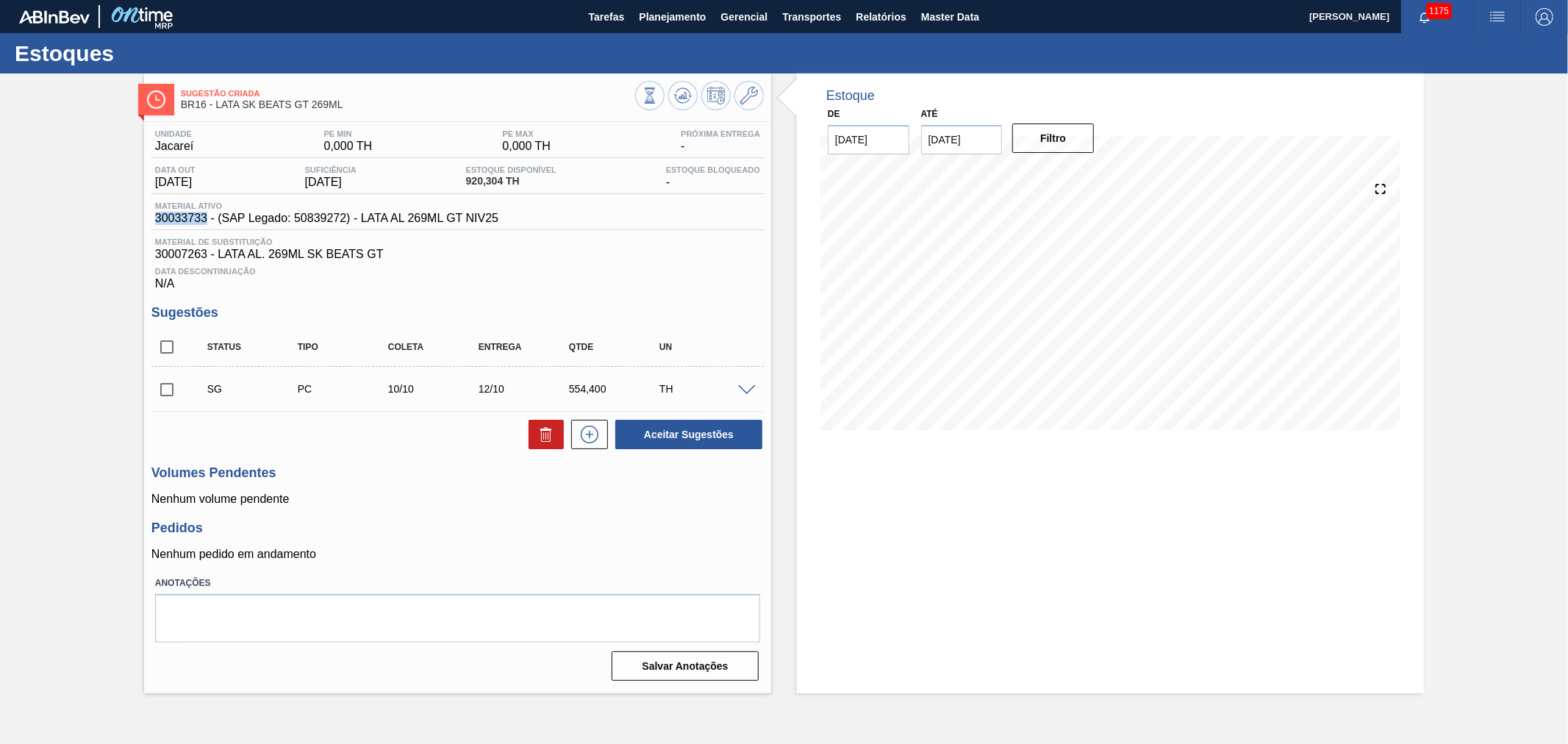
drag, startPoint x: 156, startPoint y: 219, endPoint x: 207, endPoint y: 221, distance: 51.0
click at [207, 221] on span "30033733 - (SAP Legado: 50839272) - LATA AL 269ML GT NIV25" at bounding box center [327, 218] width 343 height 14
copy span "30033733"
drag, startPoint x: 160, startPoint y: 254, endPoint x: 206, endPoint y: 254, distance: 46.0
click at [206, 254] on div "Material de Substituição 30007263 - LATA AL. 269ML SK BEATS GT" at bounding box center [458, 250] width 613 height 24
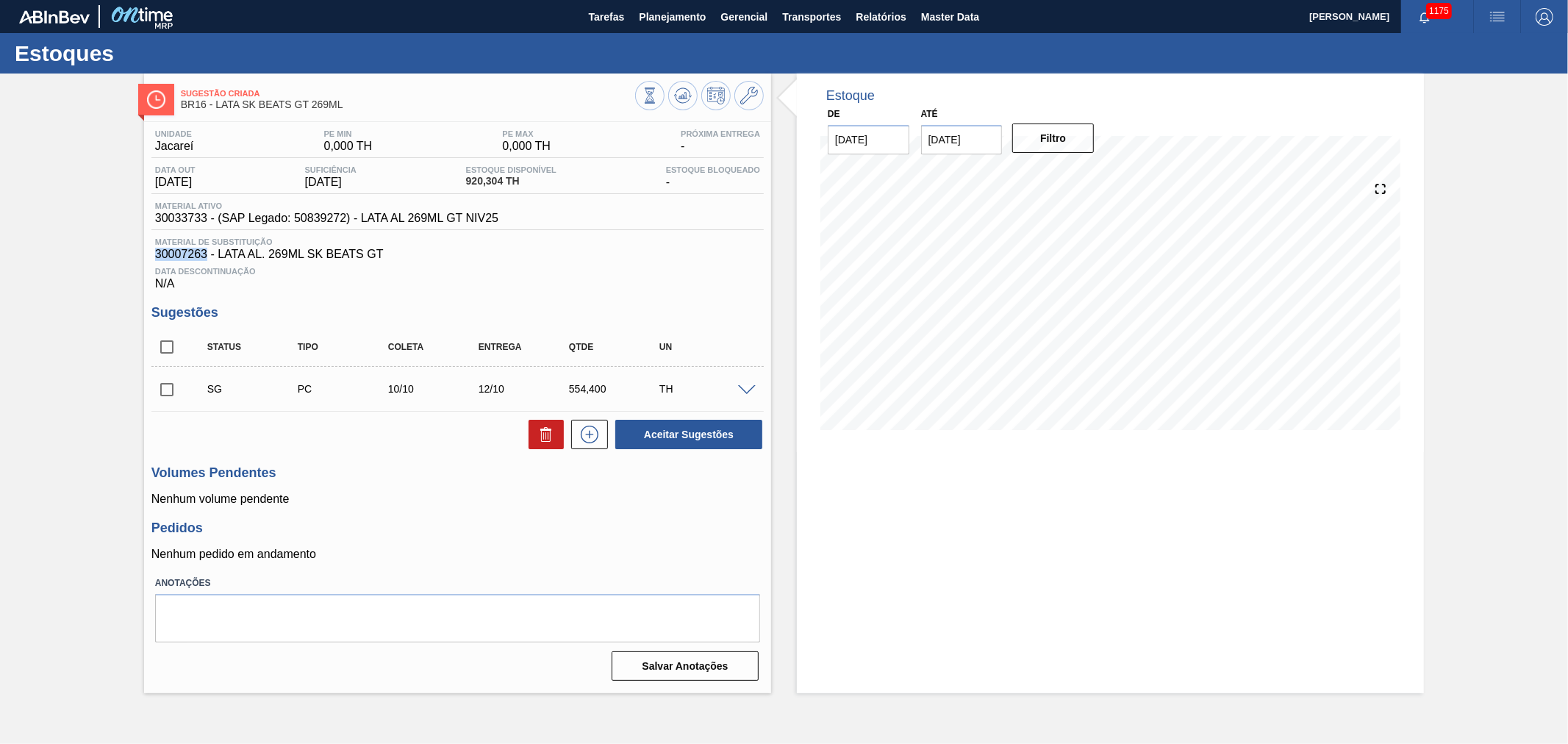
copy span "30007263"
